Goal: Book appointment/travel/reservation

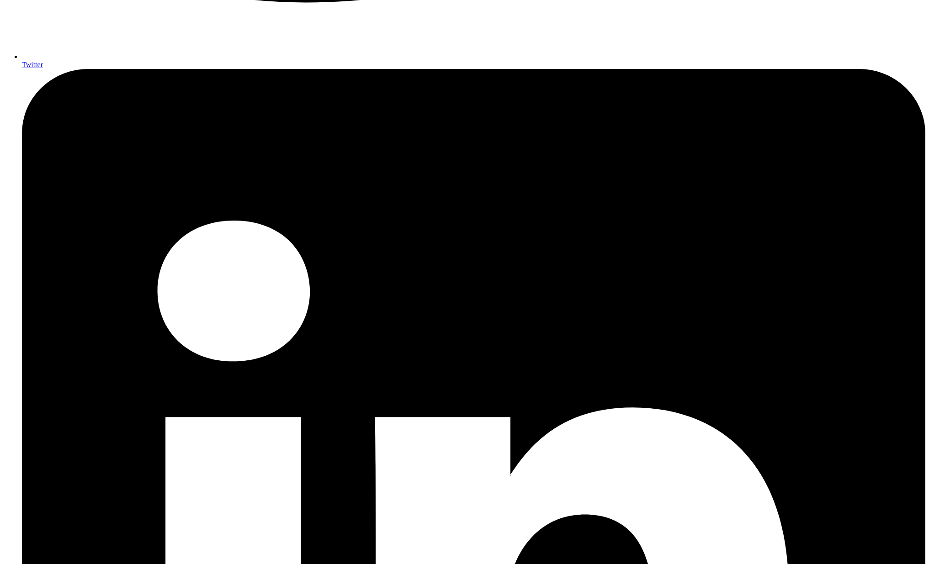
scroll to position [1412, 0]
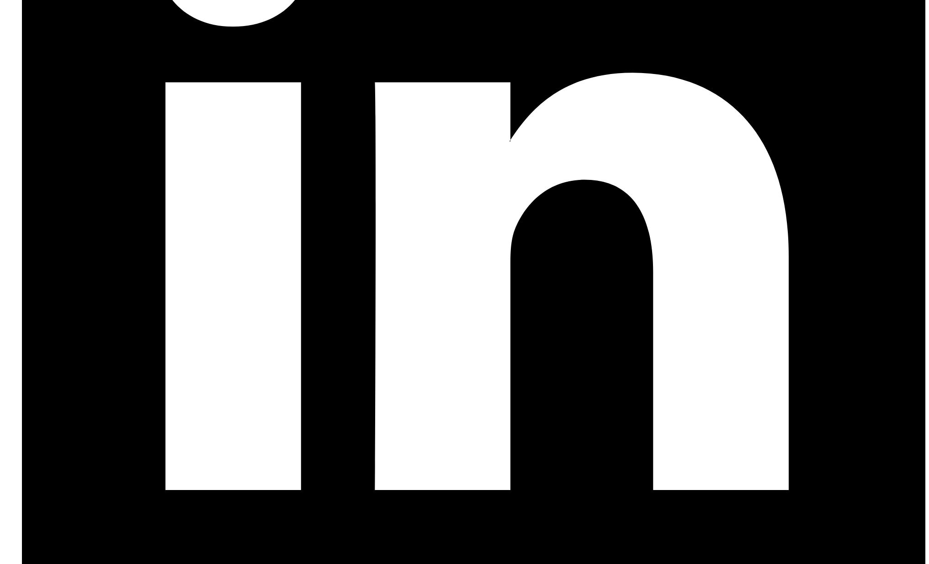
scroll to position [1980, 0]
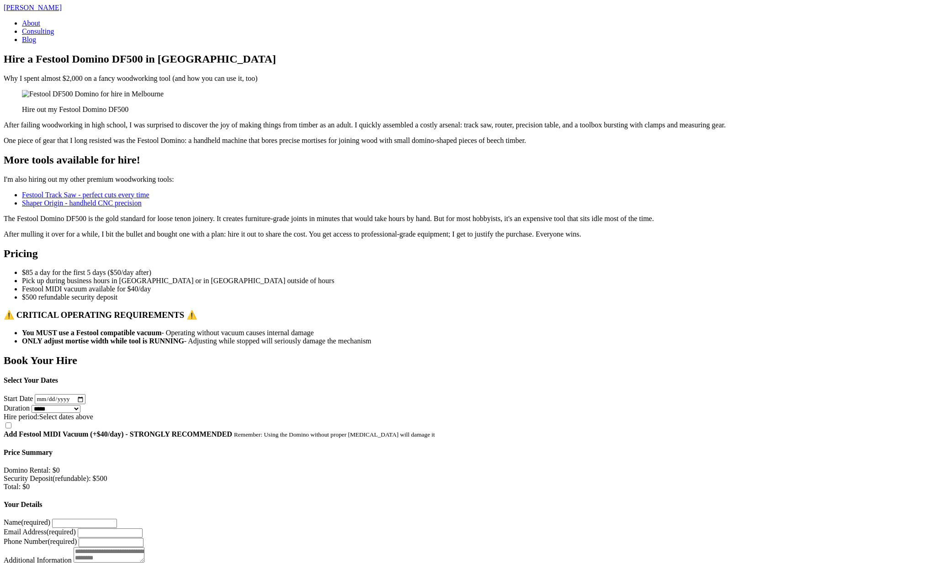
scroll to position [1980, 0]
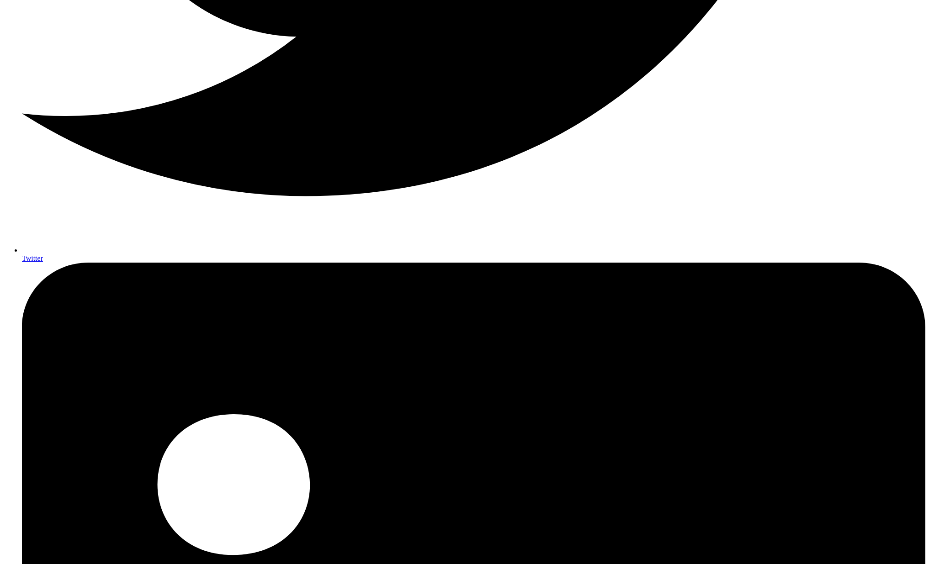
scroll to position [1327, 0]
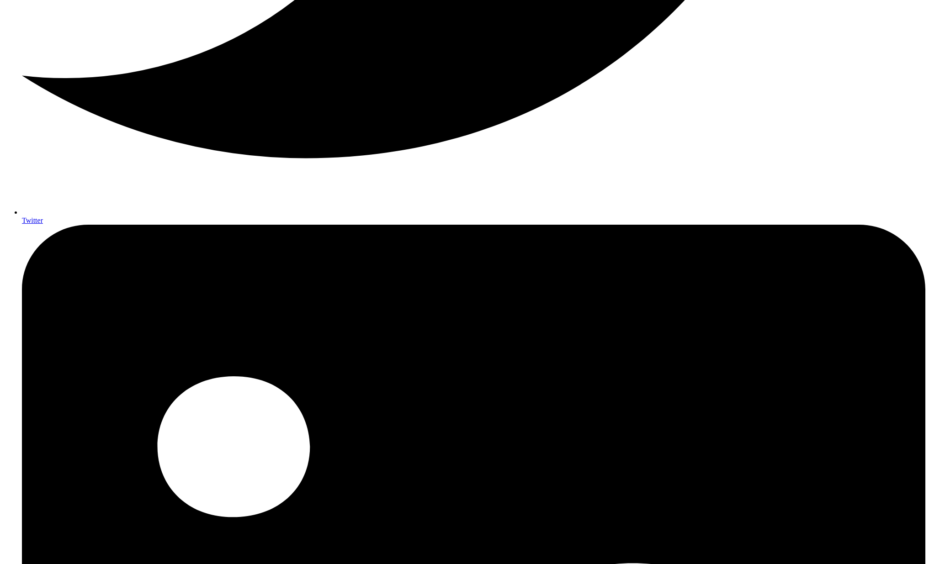
click at [915, 213] on body "[PERSON_NAME] About Consulting Blog Hire a Festool Domino DF500 in [GEOGRAPHIC_…" at bounding box center [464, 387] width 921 height 3422
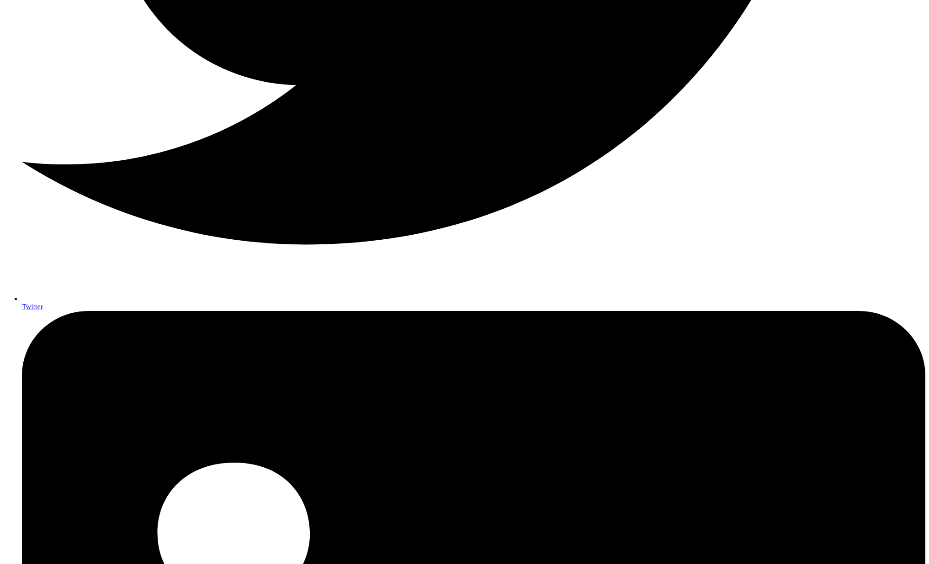
type input "**********"
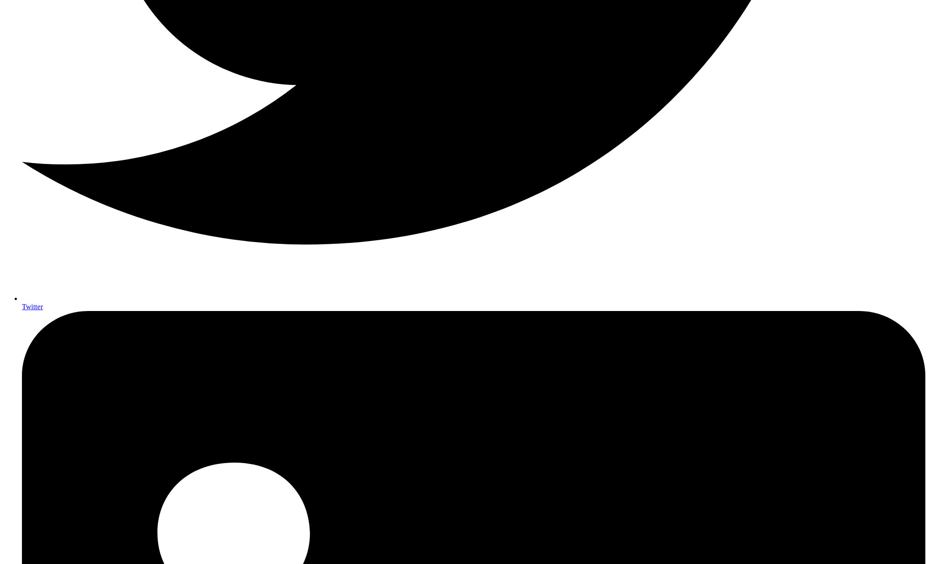
select select "*"
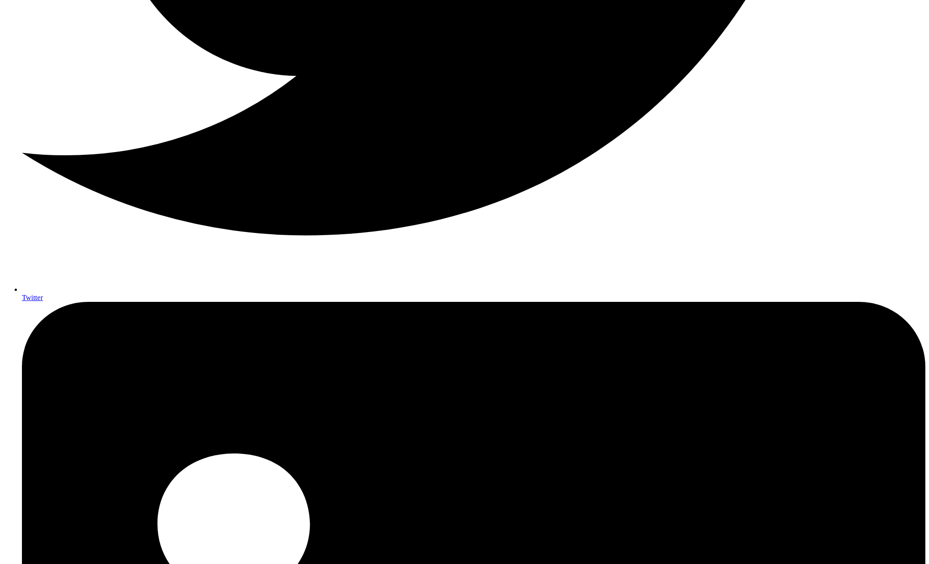
scroll to position [1251, 0]
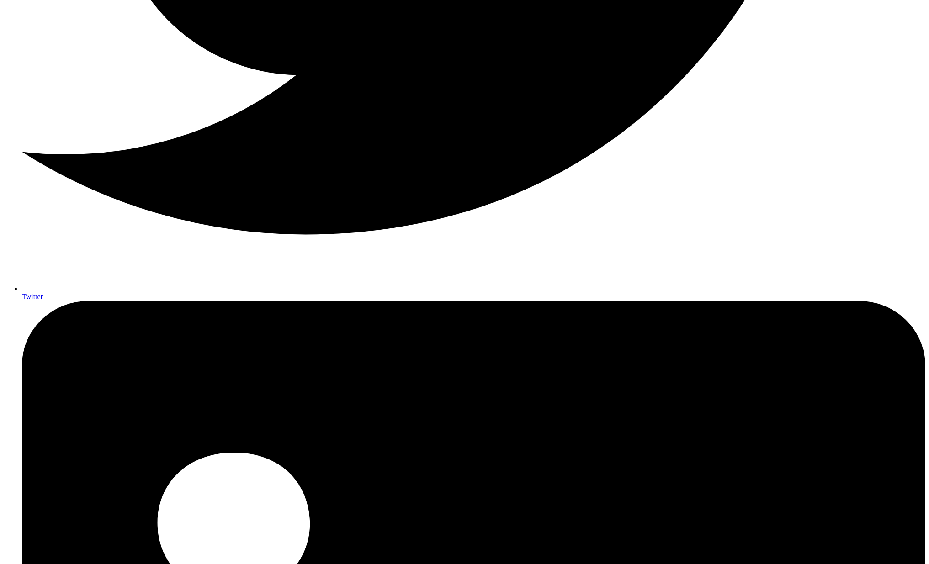
type input "**********"
drag, startPoint x: 625, startPoint y: 216, endPoint x: 555, endPoint y: 198, distance: 72.7
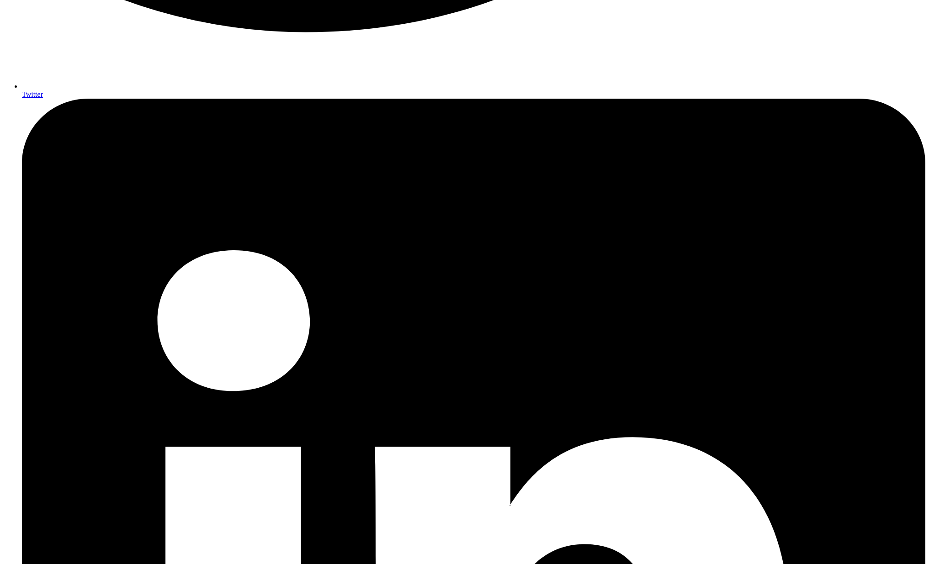
scroll to position [1428, 0]
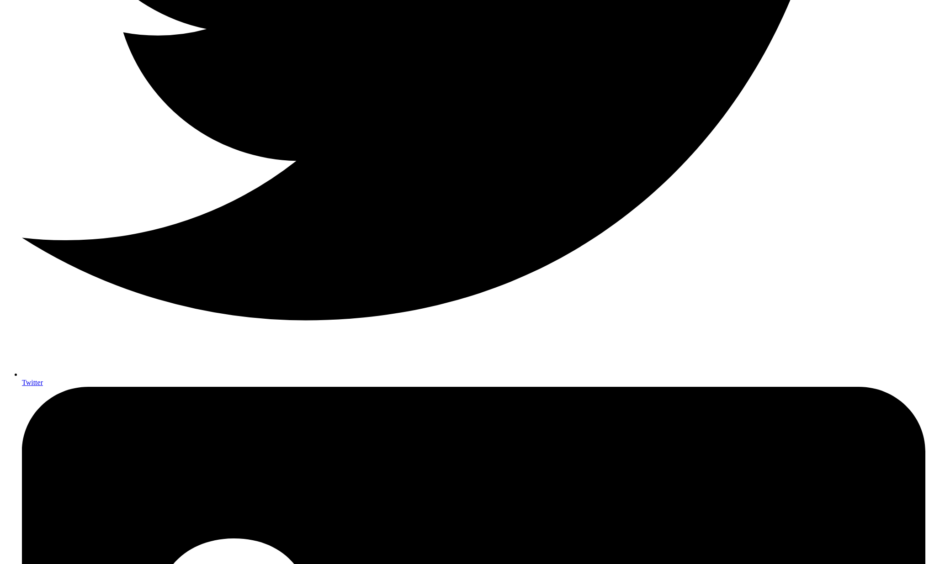
scroll to position [1248, 0]
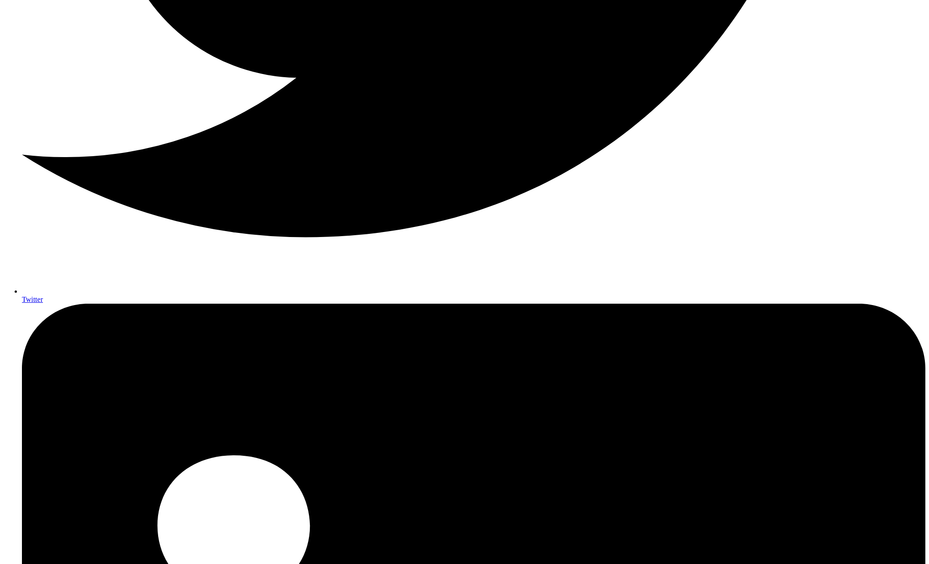
select select "*"
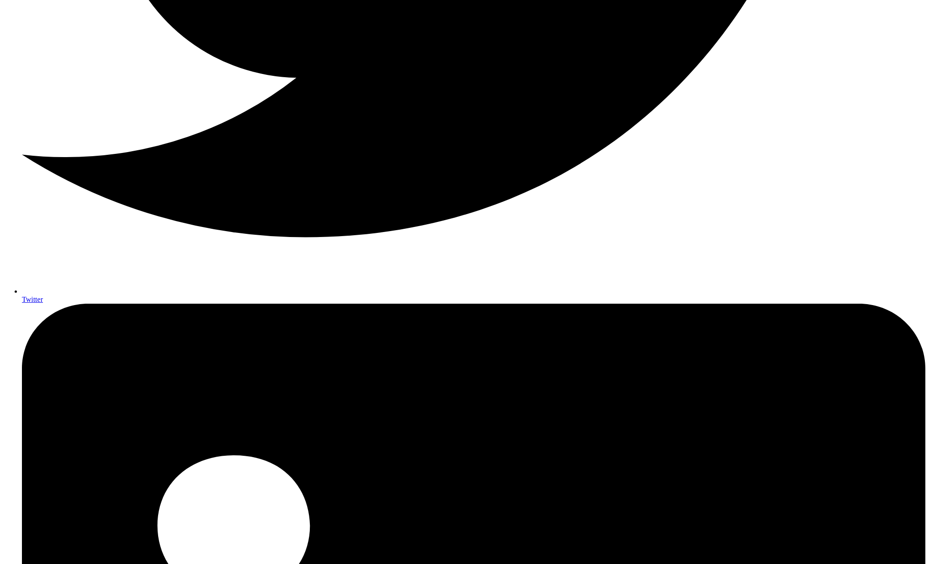
copy div "Hire period: Sun, 7 Sept 2025"
type input "**********"
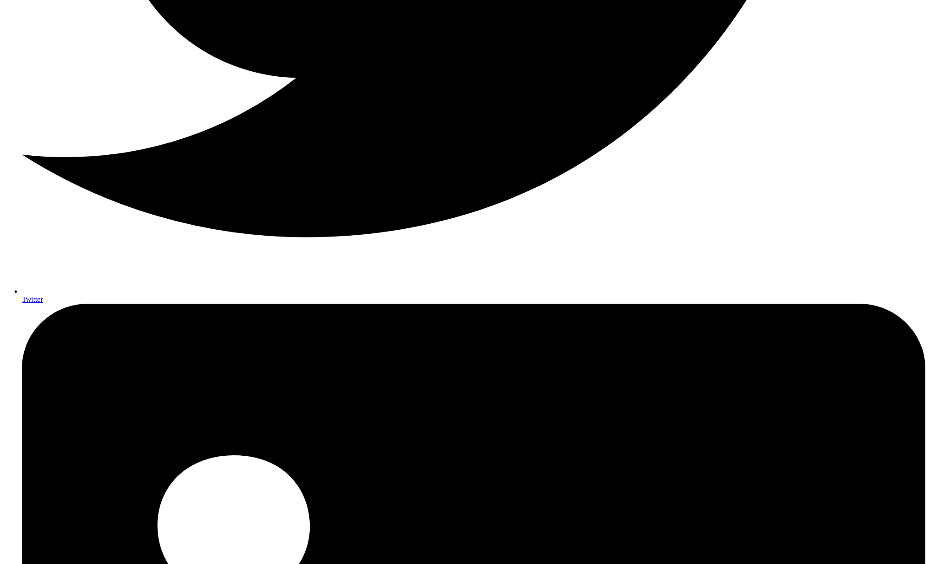
drag, startPoint x: 547, startPoint y: 239, endPoint x: 372, endPoint y: 238, distance: 174.9
copy div "Hire period: Sat, 20 Sept 2025"
click at [290, 108] on article "Hire a Festool Domino DF500 in Melbourne Why I spent almost $2,000 on a fancy w…" at bounding box center [464, 467] width 921 height 3325
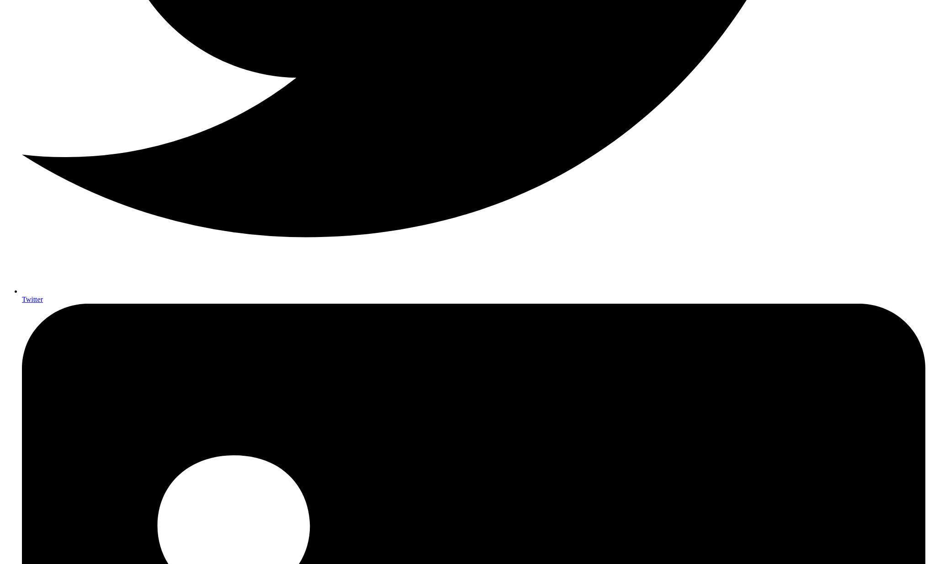
click at [290, 108] on article "Hire a Festool Domino DF500 in Melbourne Why I spent almost $2,000 on a fancy w…" at bounding box center [464, 467] width 921 height 3325
click at [290, 107] on article "Hire a Festool Domino DF500 in Melbourne Why I spent almost $2,000 on a fancy w…" at bounding box center [464, 467] width 921 height 3325
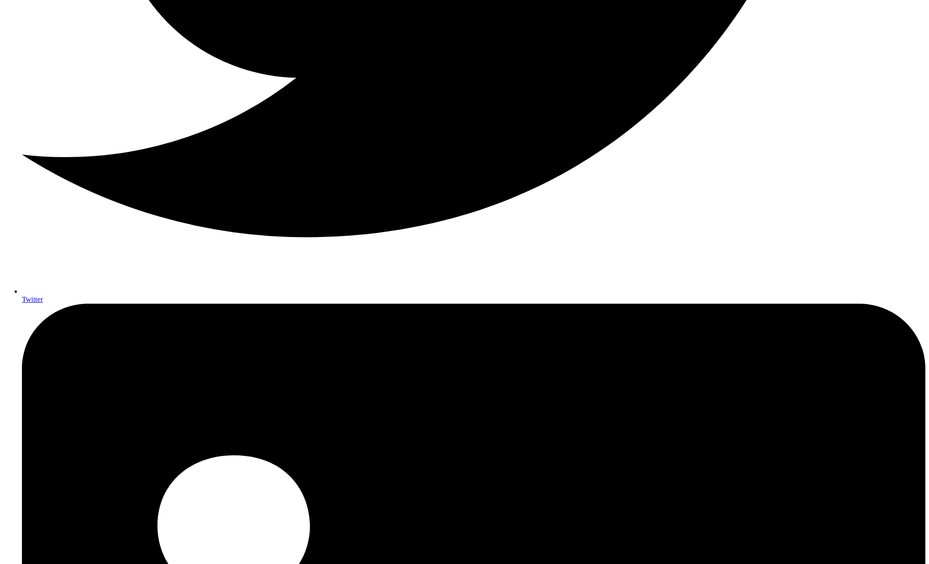
copy article "Book Your Hire"
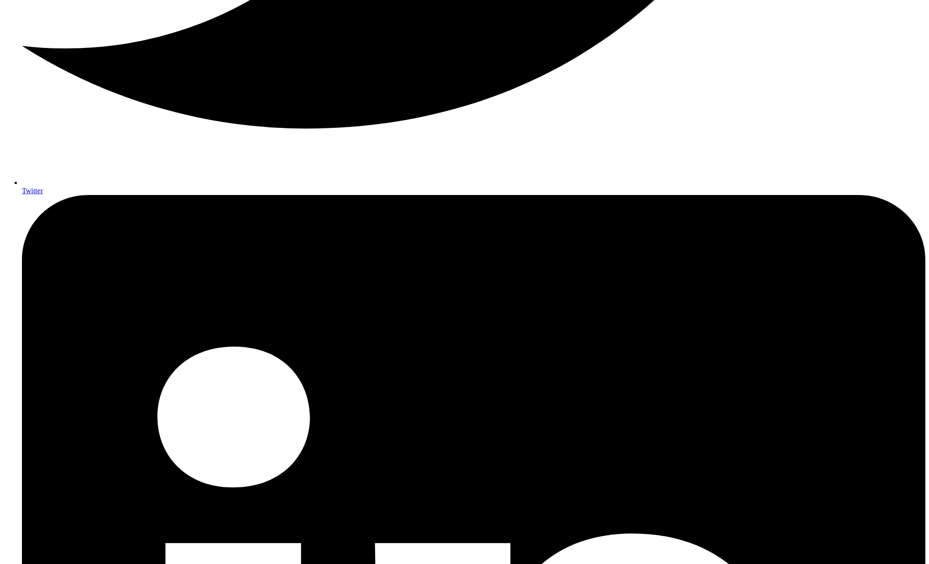
scroll to position [1352, 0]
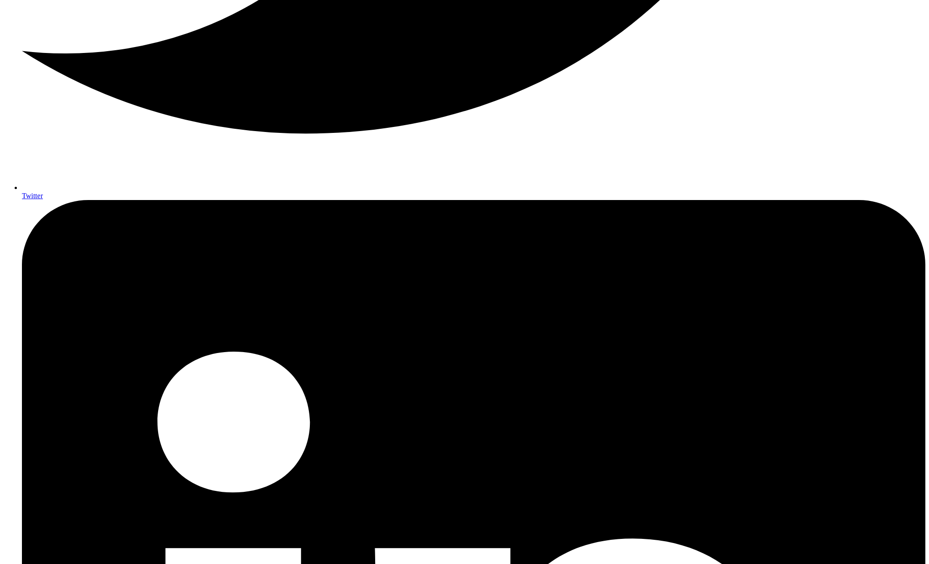
select select "*"
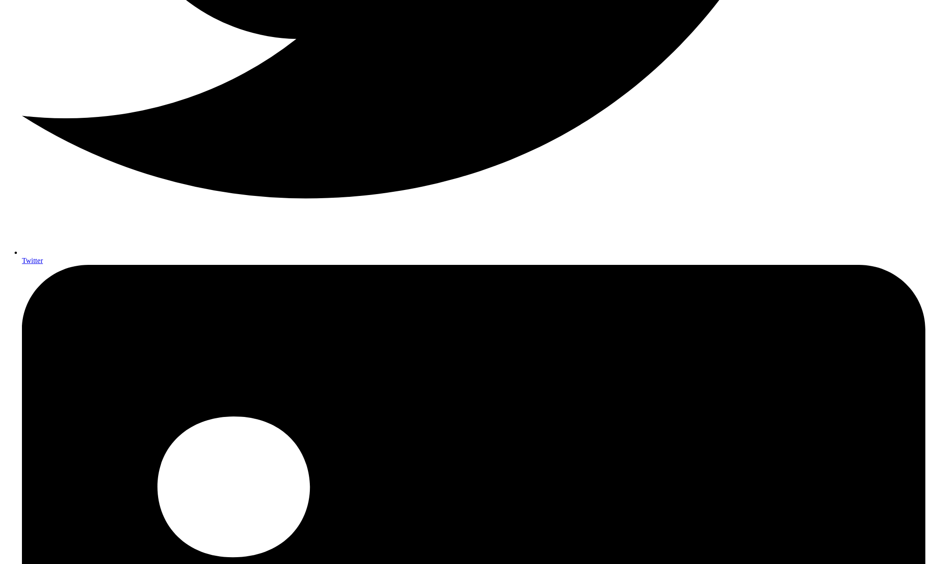
scroll to position [1260, 0]
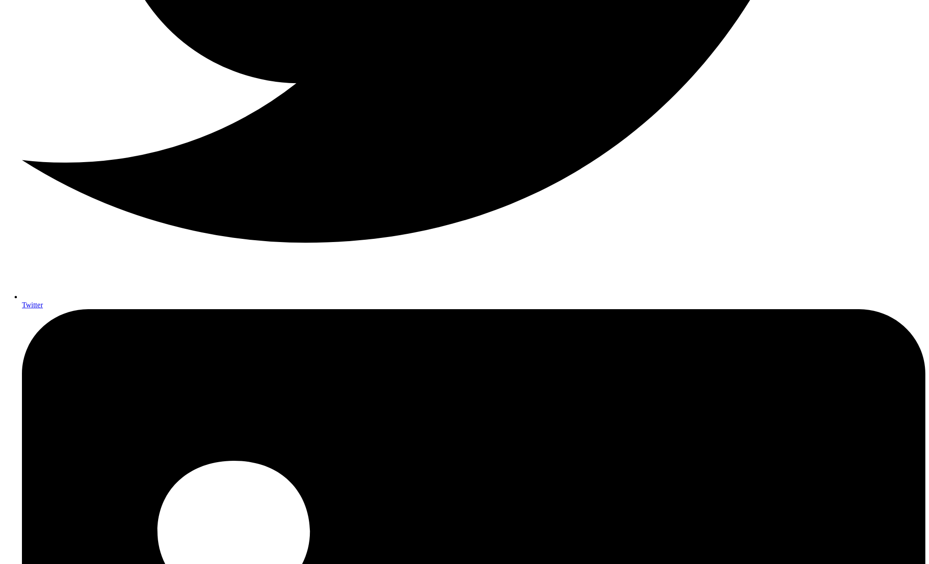
drag, startPoint x: 381, startPoint y: 213, endPoint x: 395, endPoint y: 208, distance: 15.0
copy article "If you'd like to hire, please select your dates below. If the tool is available…"
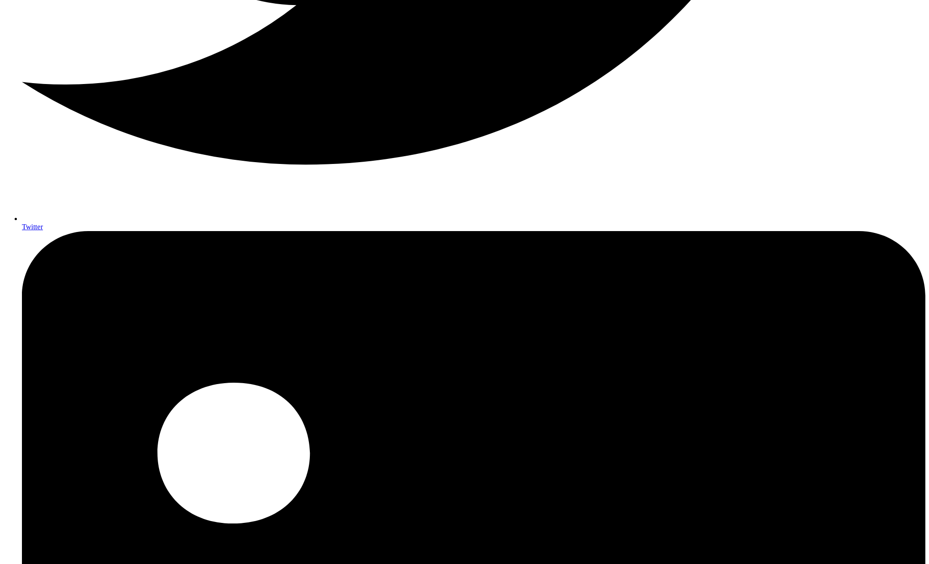
scroll to position [1342, 0]
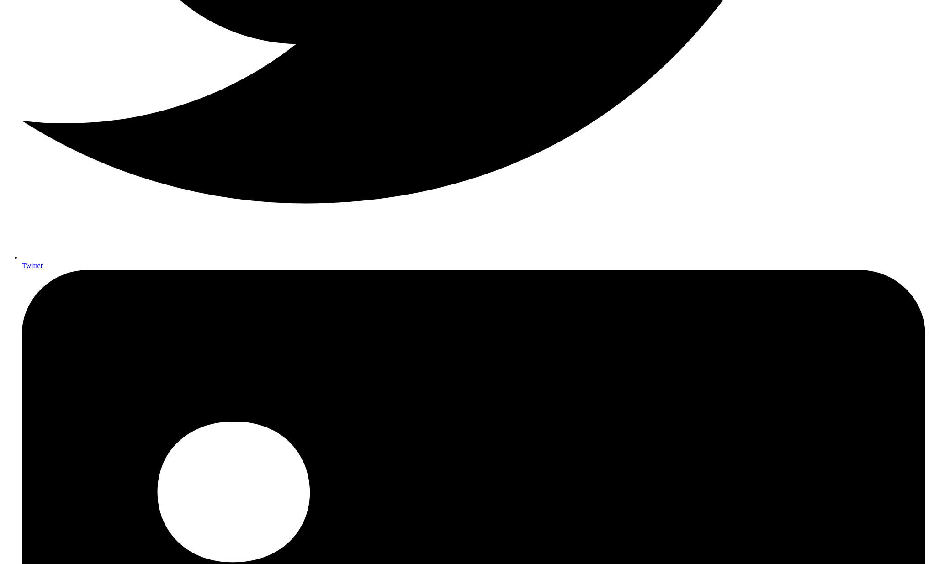
scroll to position [1300, 0]
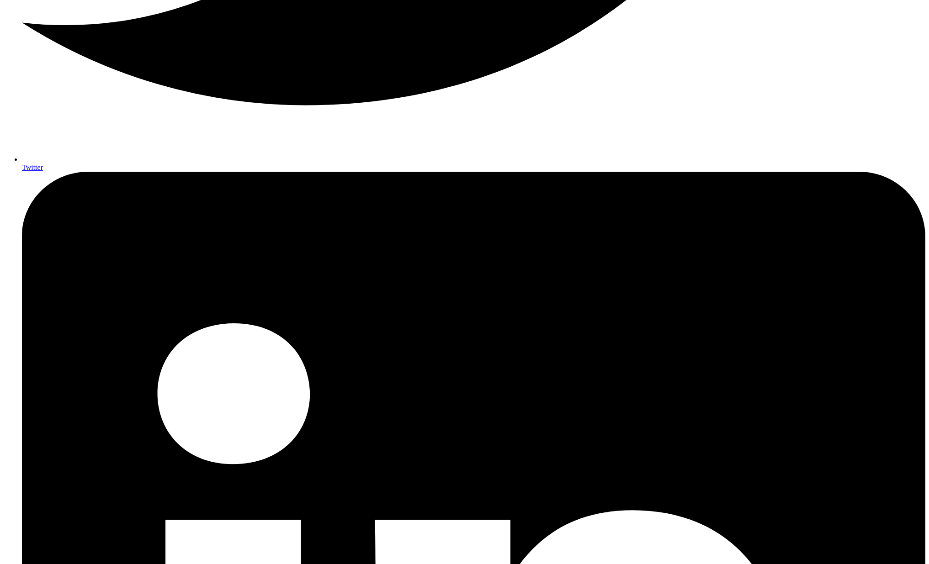
scroll to position [1392, 0]
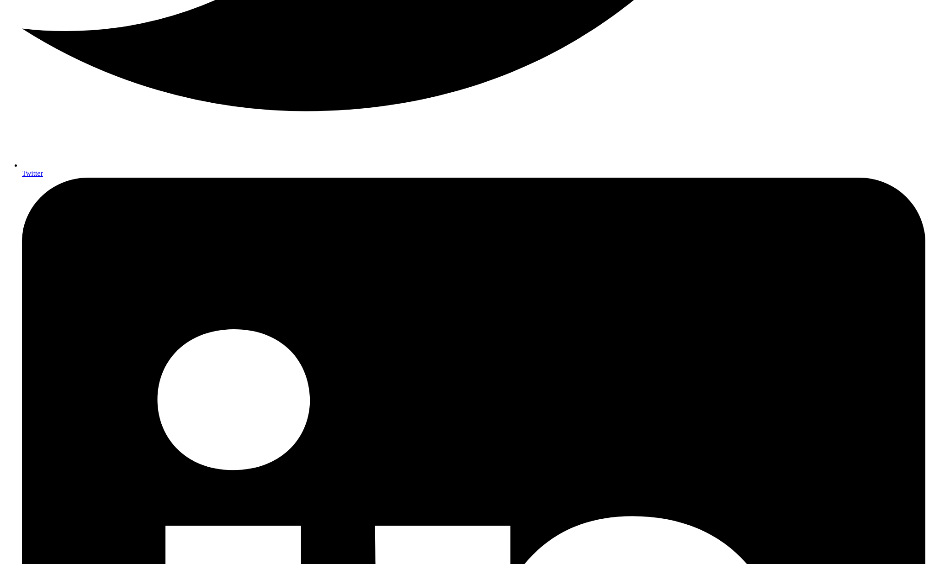
click at [639, 237] on article "Hire a Festool Domino DF500 in [GEOGRAPHIC_DATA] Why I spent almost $2,000 on a…" at bounding box center [464, 332] width 921 height 3343
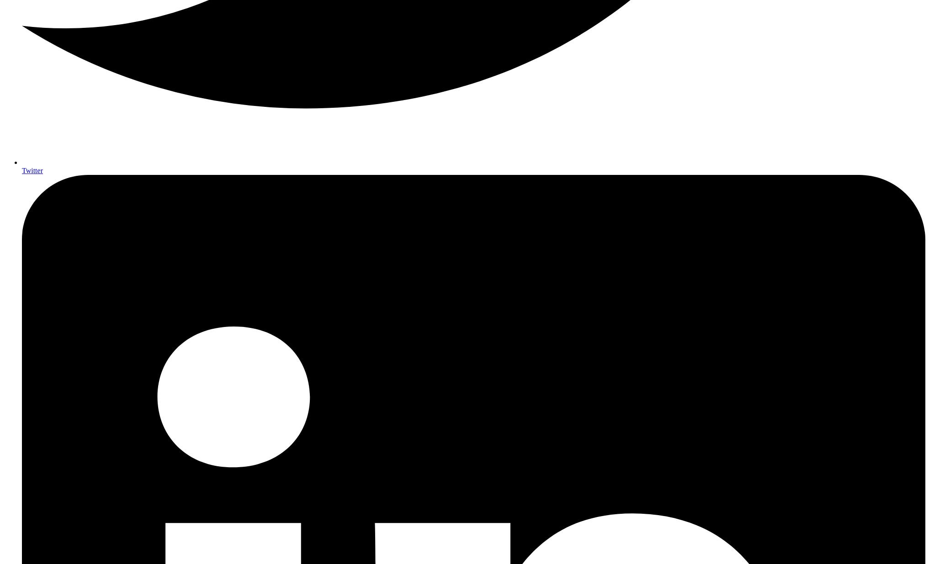
scroll to position [1385, 0]
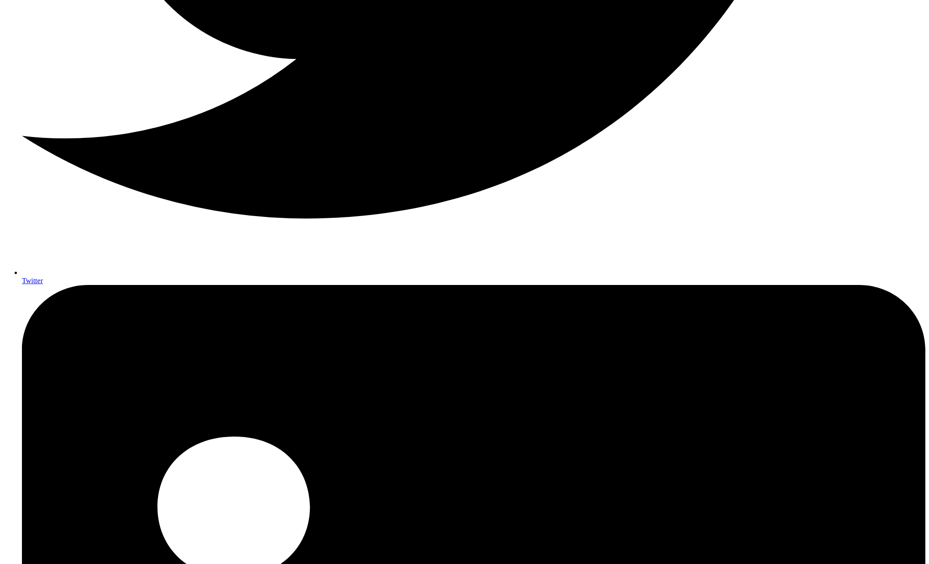
scroll to position [1410, 0]
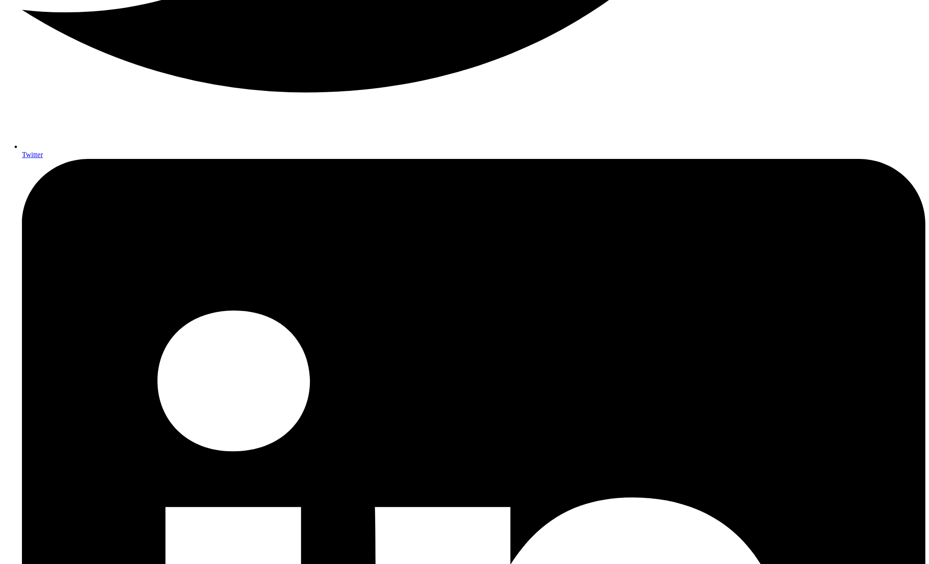
select select "*"
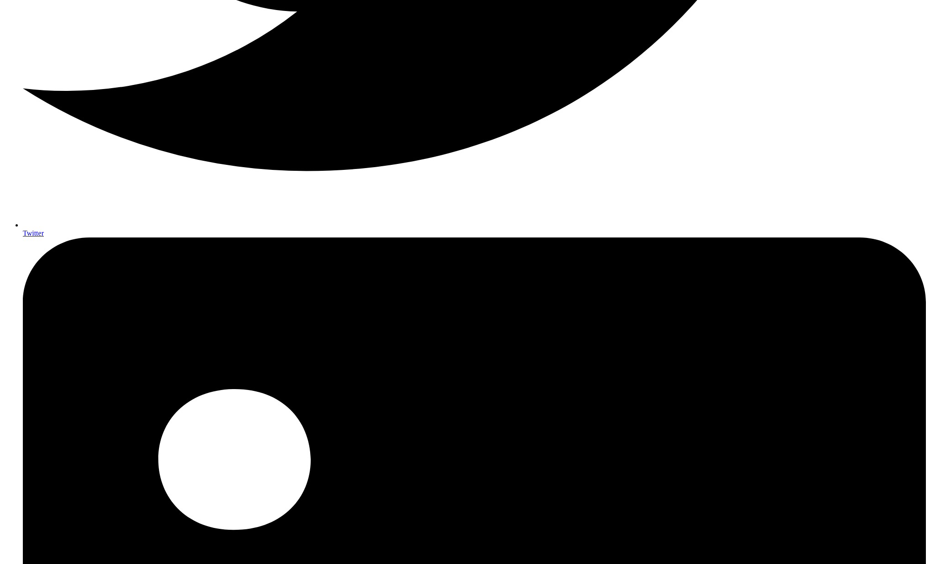
scroll to position [1247, 0]
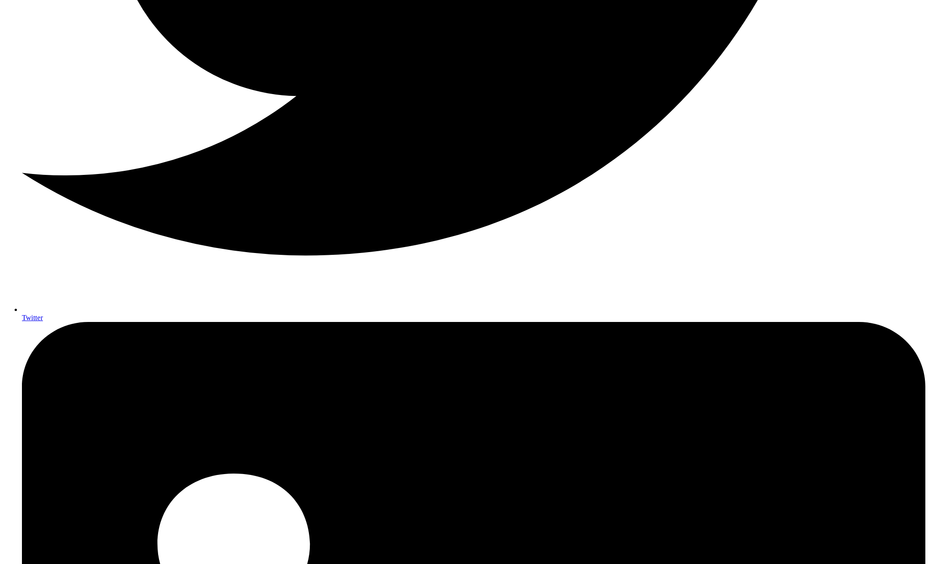
copy ul "You MUST use a Festool compatible vacuum - Operating without vacuum causes inte…"
click at [693, 291] on article "Hire a Festool Domino DF500 in Melbourne Why I spent almost $2,000 on a fancy w…" at bounding box center [464, 477] width 921 height 3343
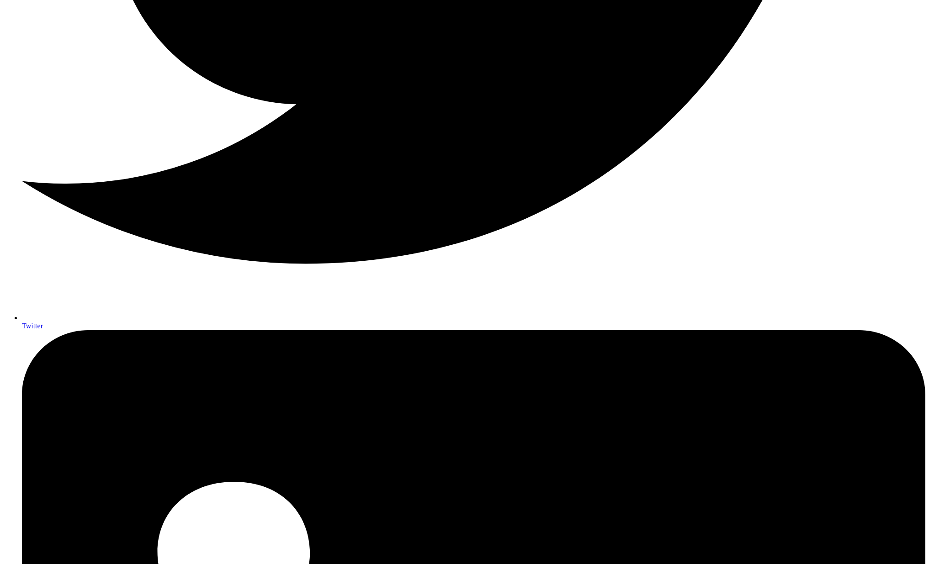
drag, startPoint x: 338, startPoint y: 417, endPoint x: 480, endPoint y: 459, distance: 147.7
copy div "Add Festool MIDI Vacuum (+$40/day) - STRONGLY RECOMMENDED Remember: Using the D…"
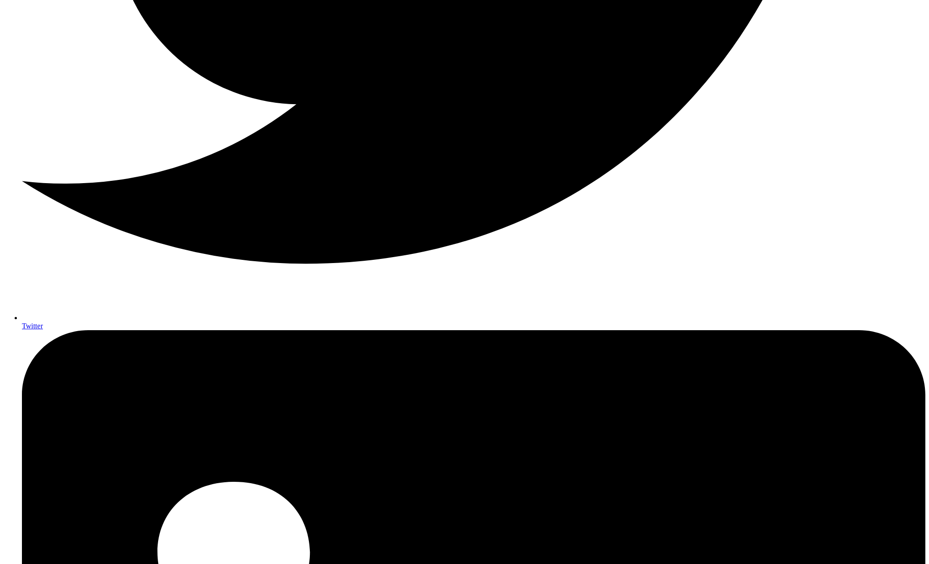
drag, startPoint x: 279, startPoint y: 89, endPoint x: 387, endPoint y: 67, distance: 110.4
copy div "⚠️ CRITICAL OPERATING REQUIREMENTS ⚠️ You MUST use a Festool compatible vacuum …"
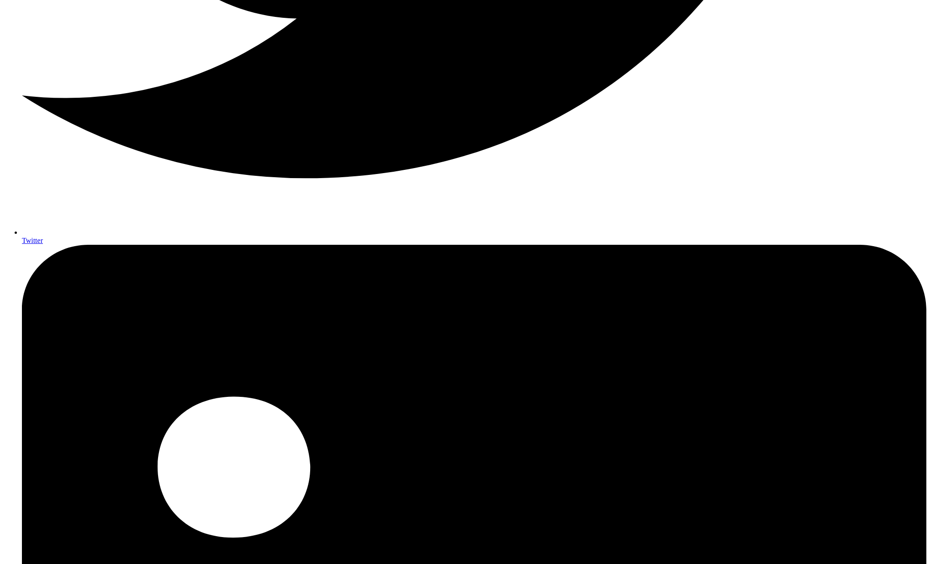
scroll to position [1206, 0]
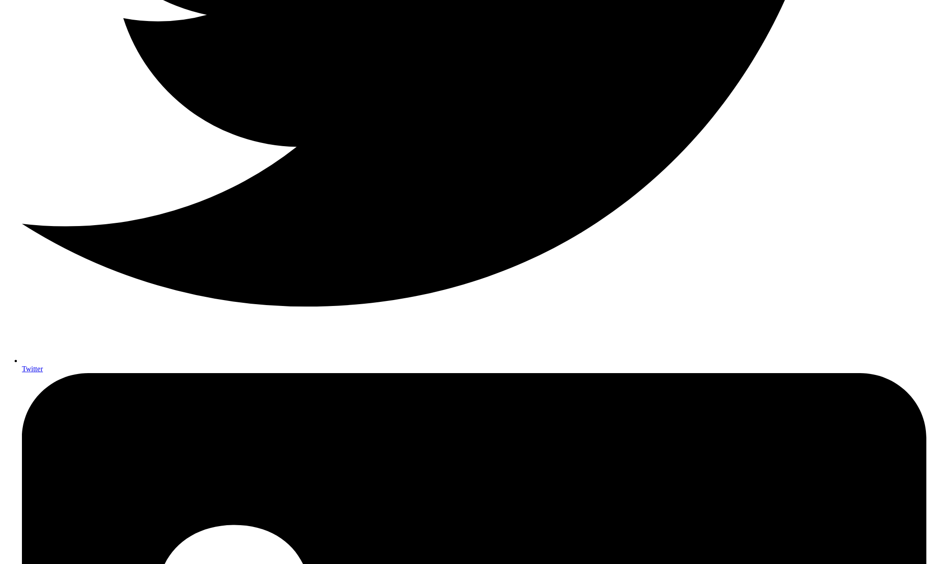
click at [489, 186] on article "Hire a Festool Domino DF500 in Melbourne Why I spent almost $2,000 on a fancy w…" at bounding box center [465, 524] width 923 height 3355
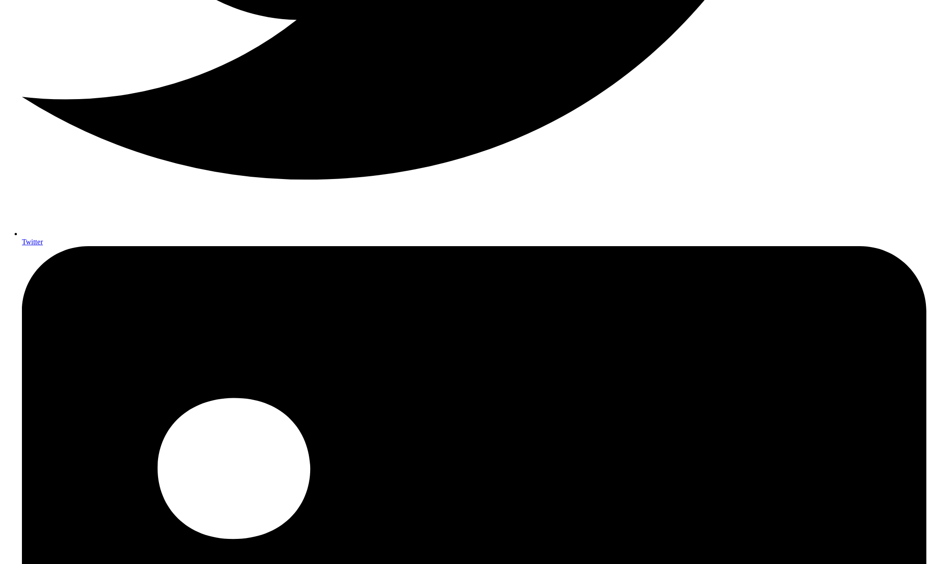
scroll to position [1431, 0]
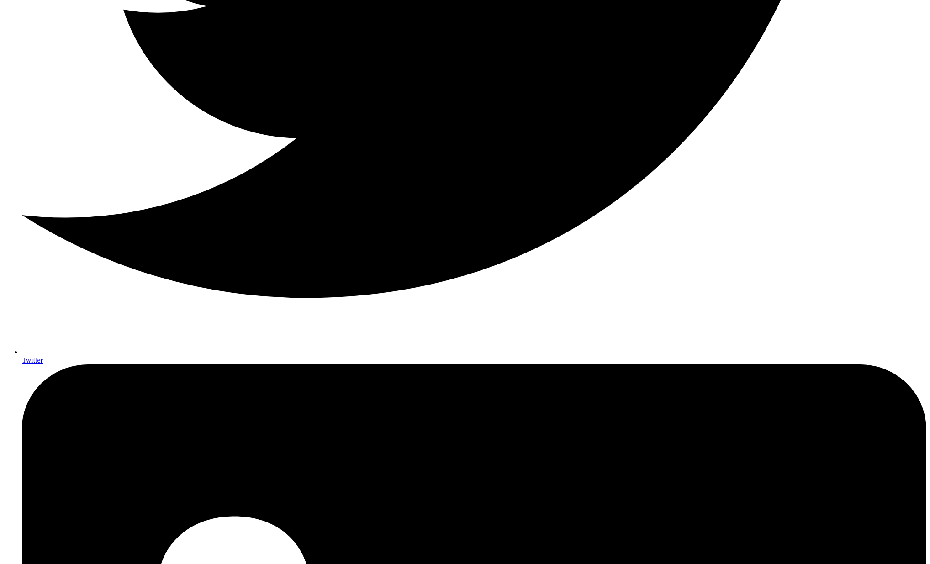
scroll to position [1230, 0]
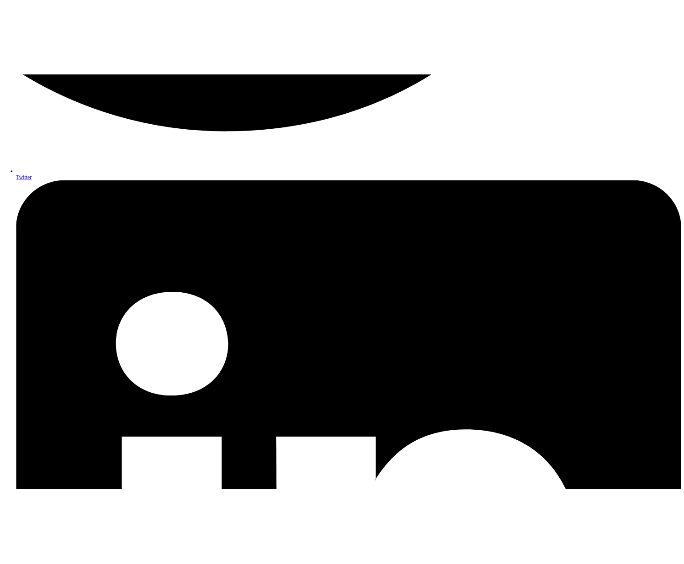
scroll to position [1286, 0]
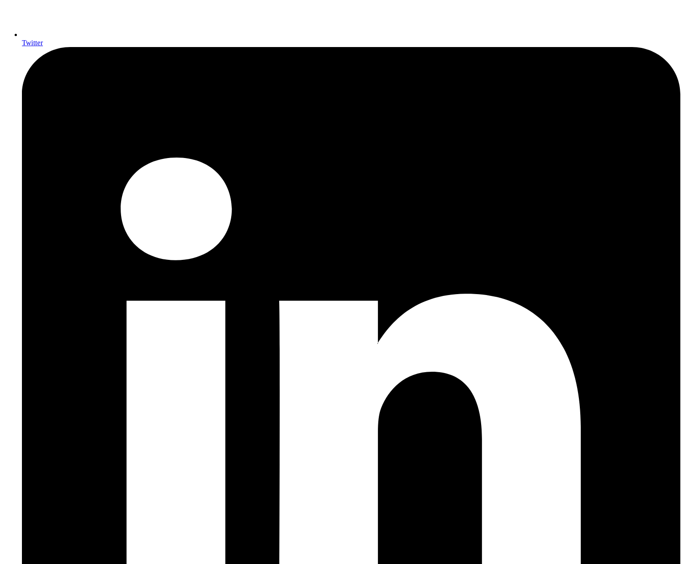
drag, startPoint x: 156, startPoint y: 327, endPoint x: 164, endPoint y: 322, distance: 10.3
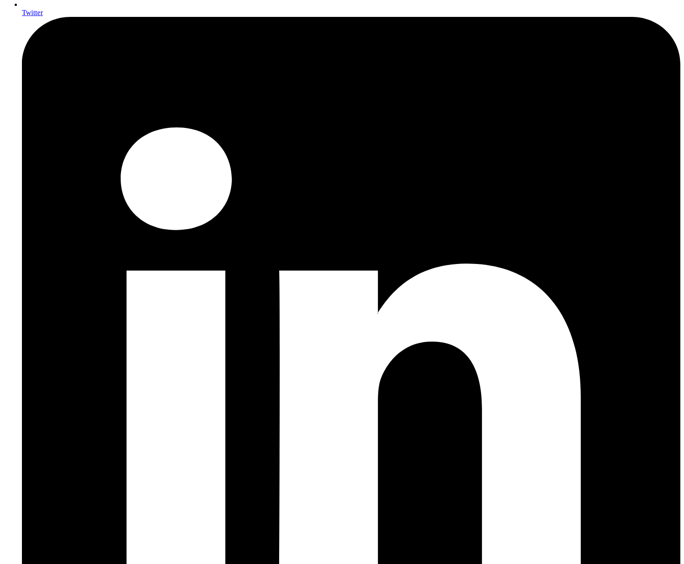
scroll to position [1438, 0]
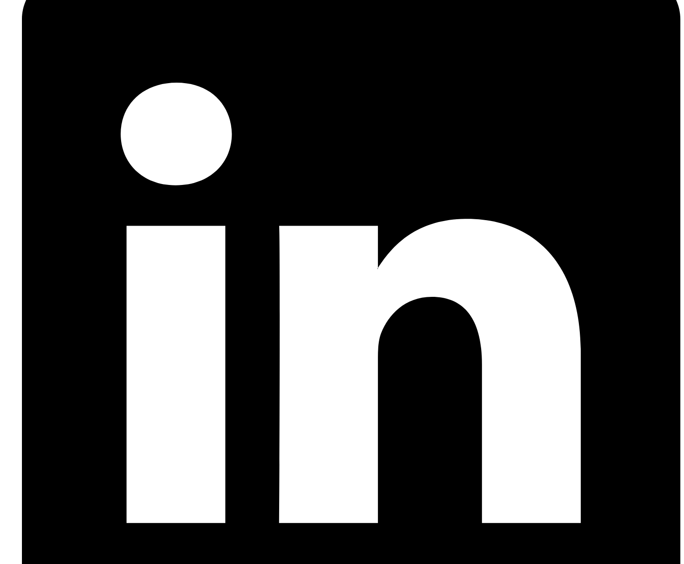
scroll to position [1339, 0]
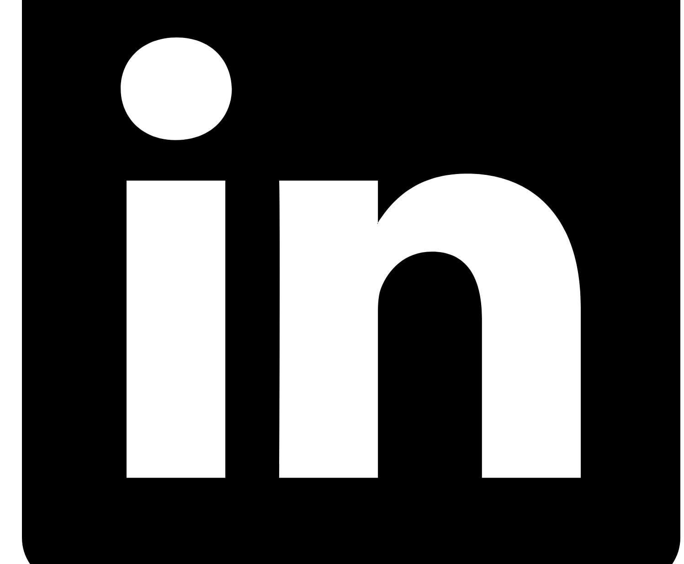
scroll to position [1424, 0]
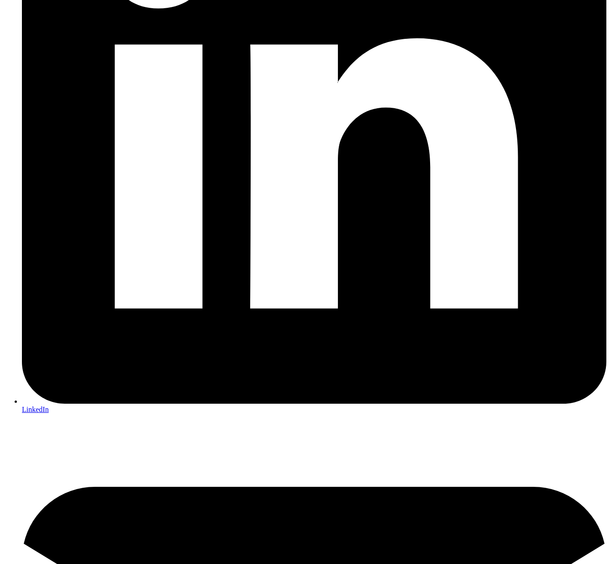
scroll to position [1458, 0]
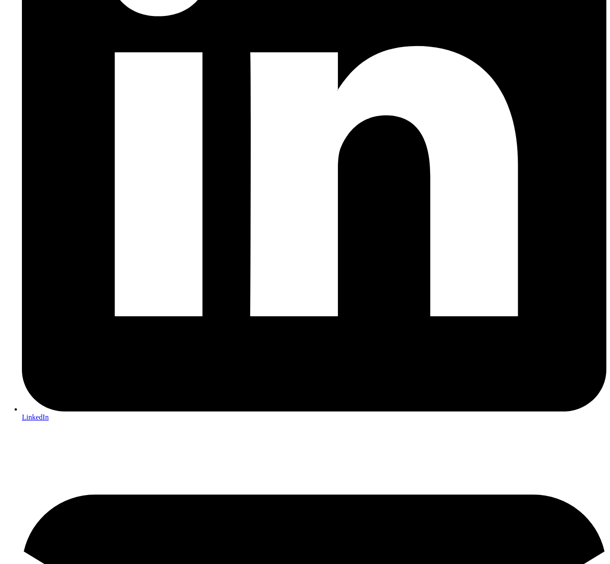
select select "*"
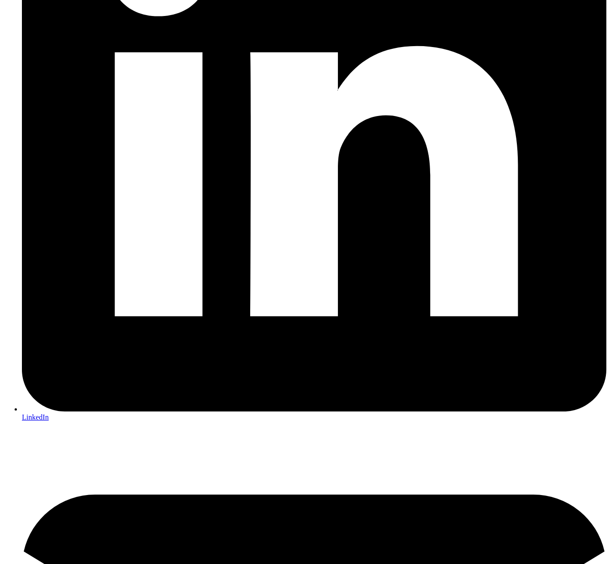
drag, startPoint x: 418, startPoint y: 133, endPoint x: 556, endPoint y: 106, distance: 140.2
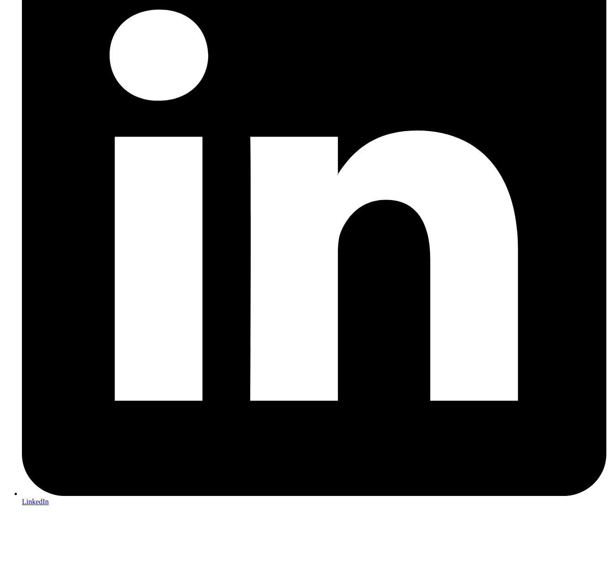
scroll to position [1313, 0]
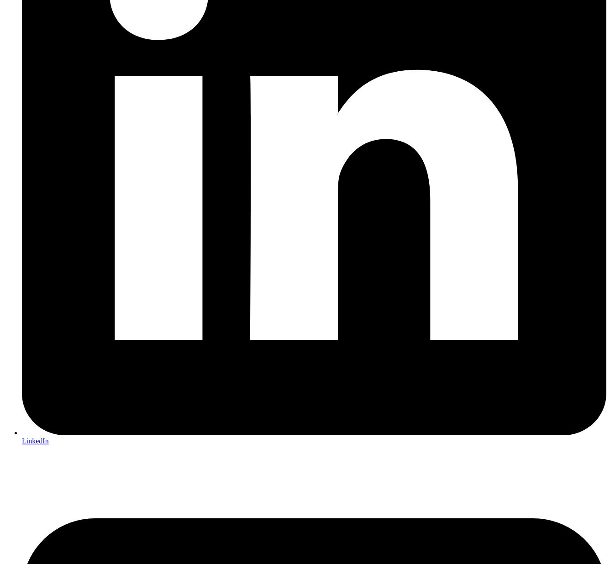
scroll to position [1391, 0]
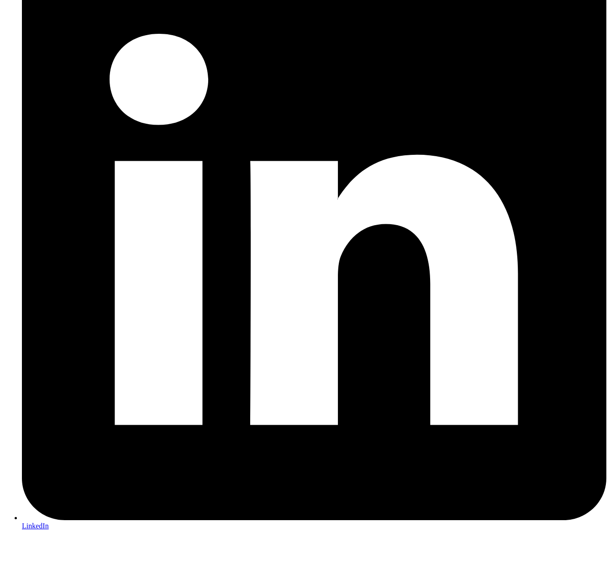
drag, startPoint x: 162, startPoint y: 201, endPoint x: 151, endPoint y: 211, distance: 15.8
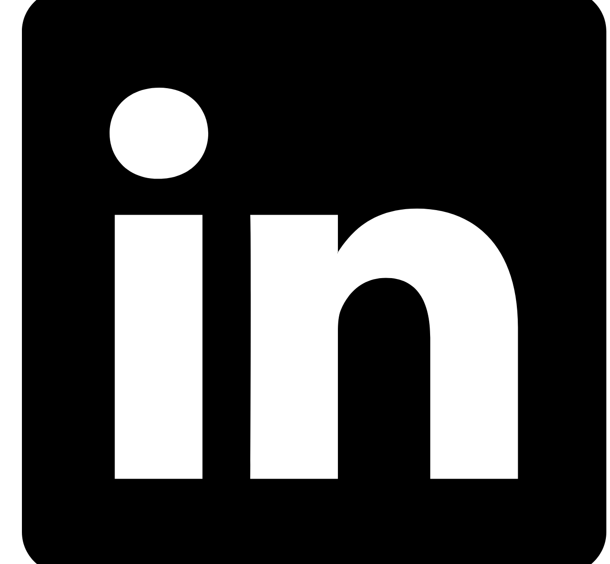
scroll to position [1252, 0]
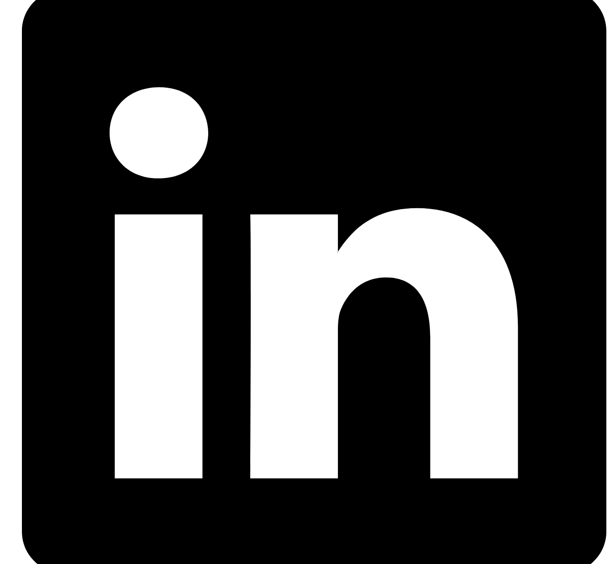
drag, startPoint x: 193, startPoint y: 222, endPoint x: 290, endPoint y: 156, distance: 117.4
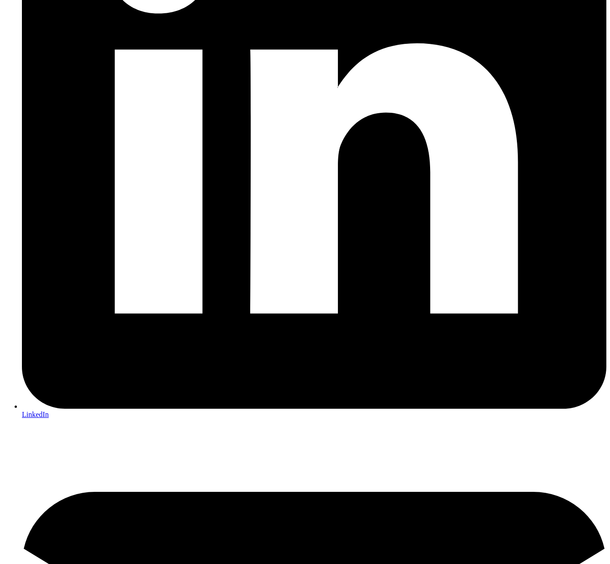
scroll to position [1426, 0]
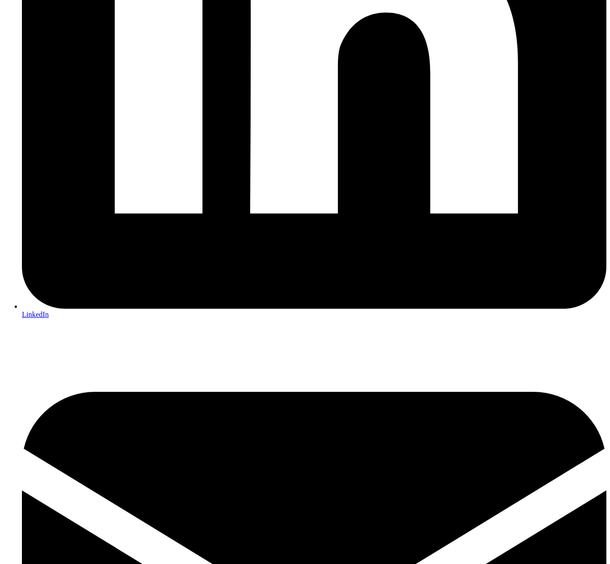
scroll to position [1390, 0]
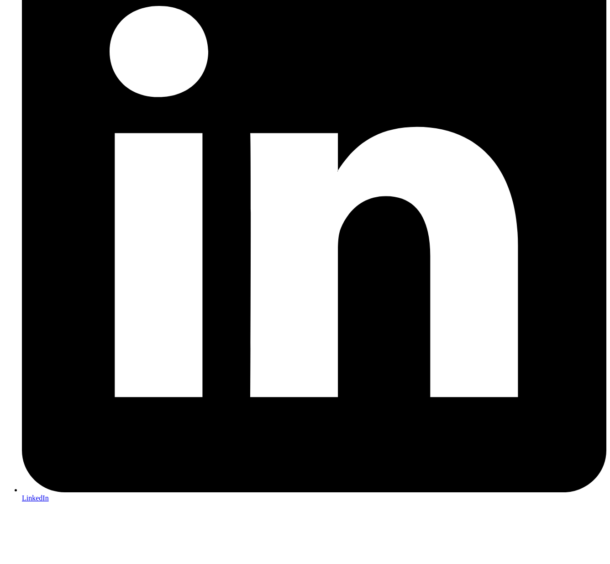
scroll to position [1328, 0]
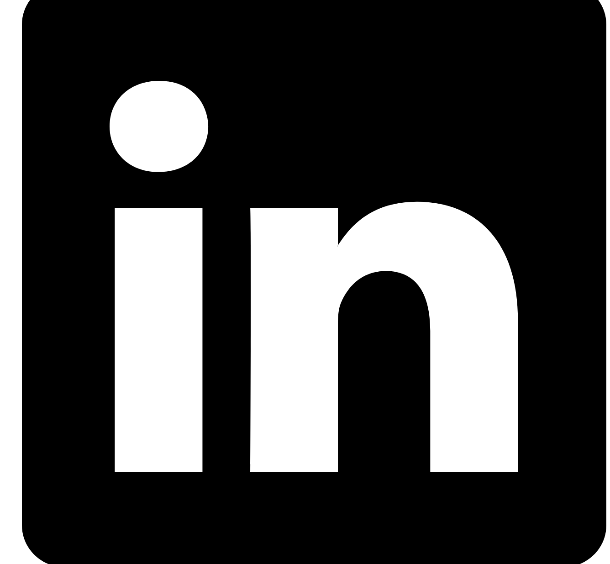
scroll to position [1241, 0]
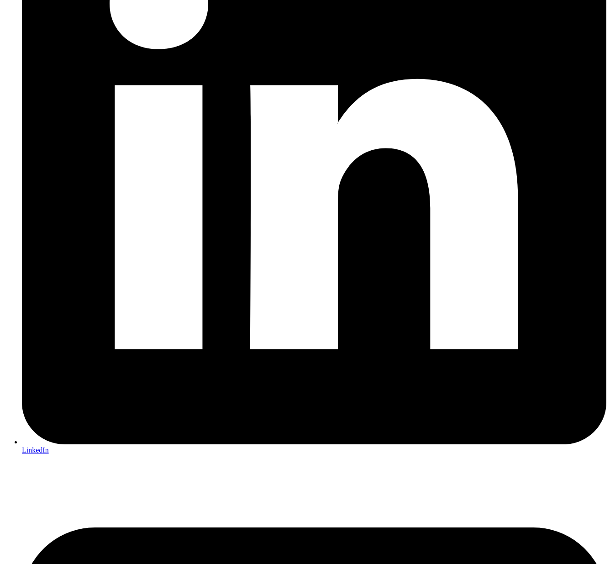
scroll to position [1442, 0]
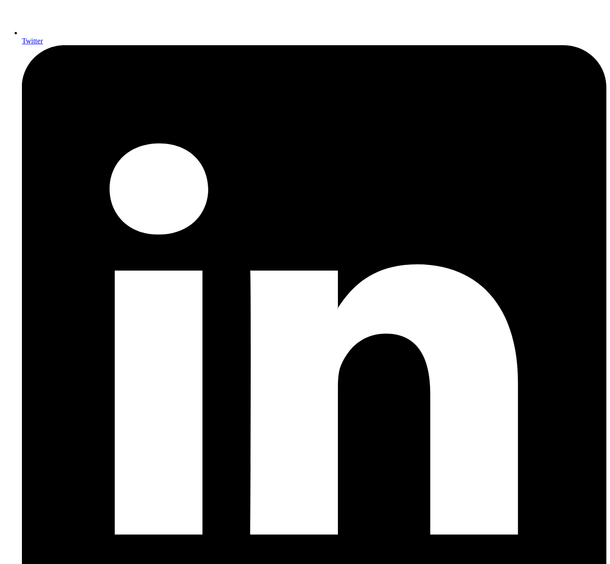
scroll to position [1199, 0]
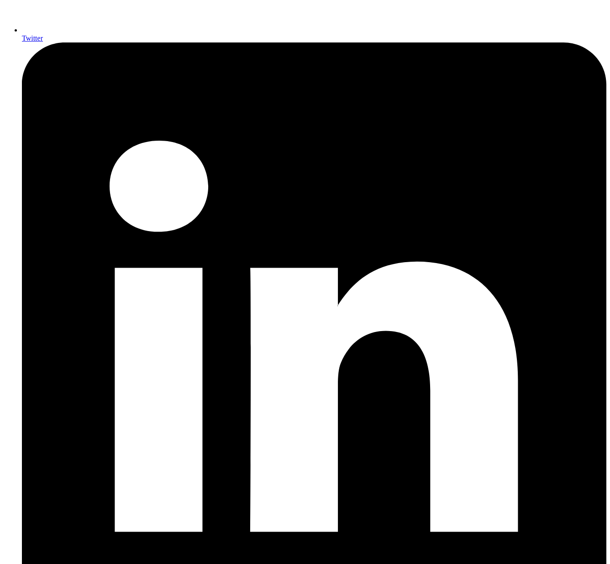
click at [485, 173] on article "Hire a Festool Domino DF500 in Melbourne Why I spent almost $2,000 on a fancy w…" at bounding box center [305, 43] width 603 height 2378
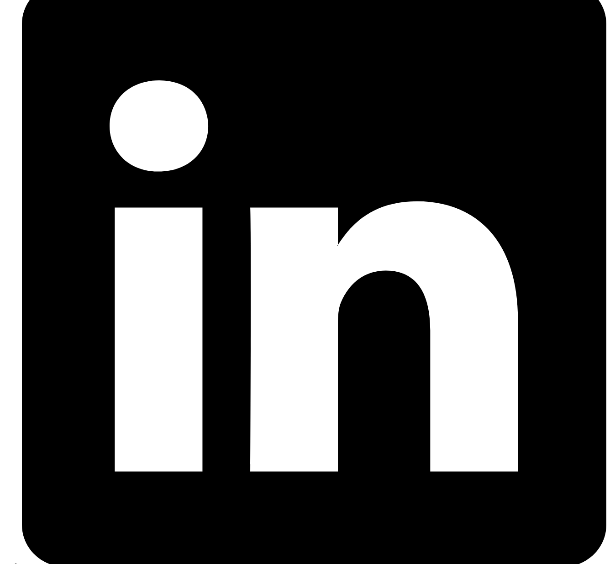
scroll to position [1199, 0]
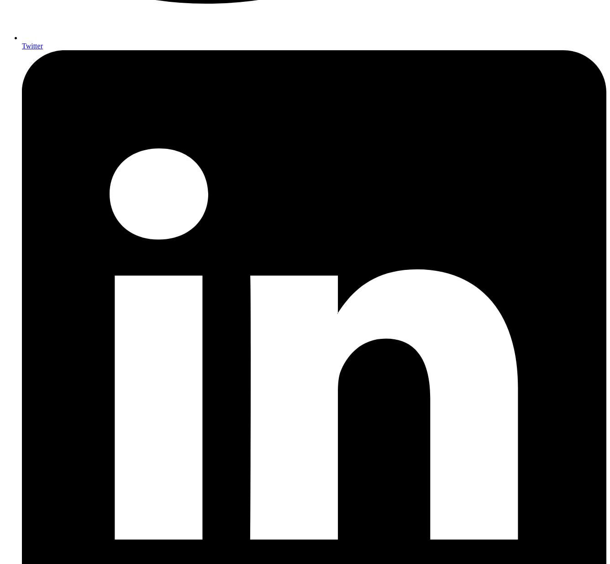
scroll to position [1196, 0]
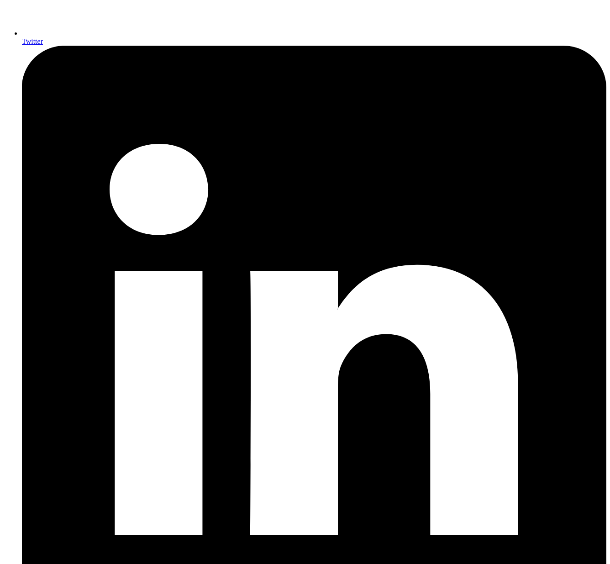
drag, startPoint x: 23, startPoint y: 176, endPoint x: 5, endPoint y: 180, distance: 18.3
click at [23, 176] on body "[PERSON_NAME] About Consulting Blog Hire a Festool Domino DF500 in [GEOGRAPHIC_…" at bounding box center [305, 44] width 603 height 2475
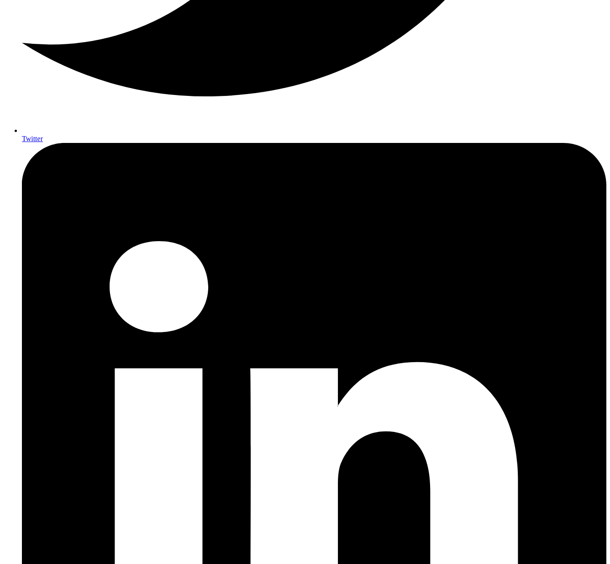
scroll to position [1457, 0]
